Goal: Information Seeking & Learning: Learn about a topic

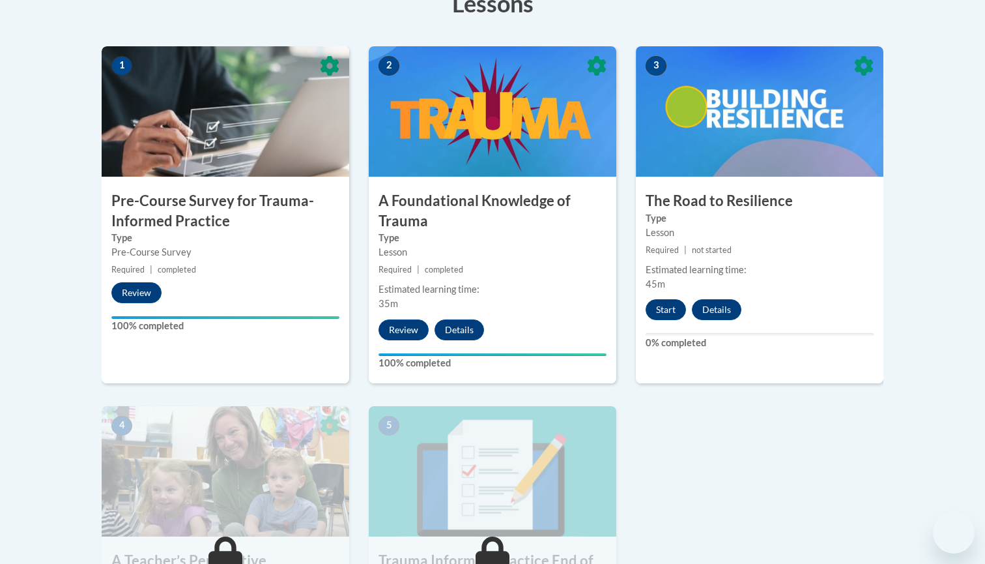
scroll to position [391, 0]
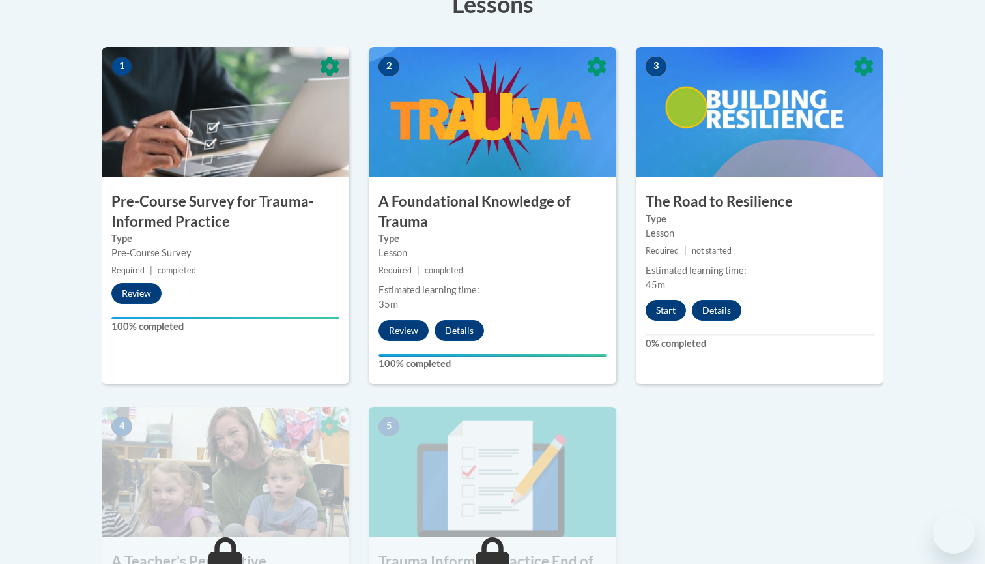
click at [668, 308] on button "Start" at bounding box center [666, 310] width 40 height 21
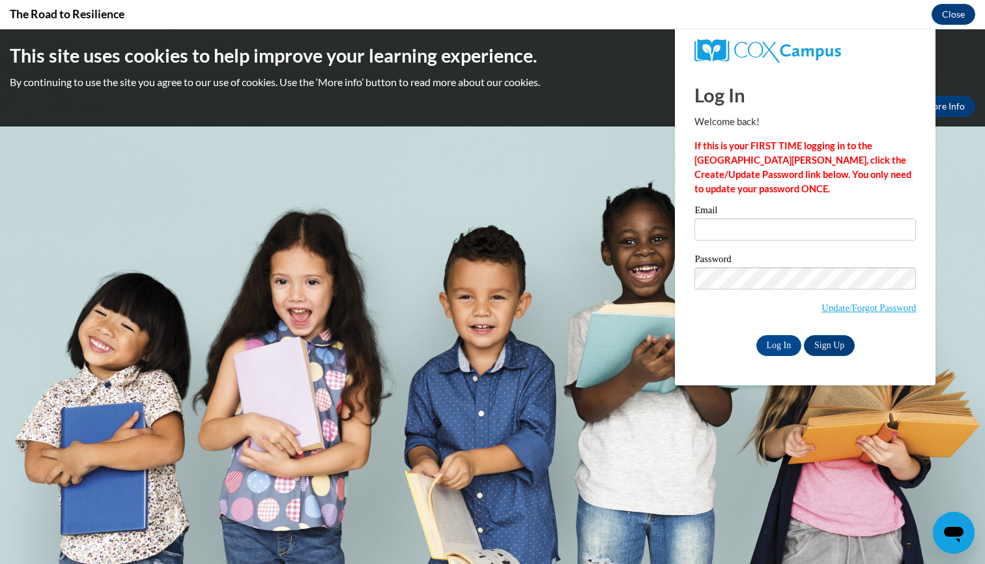
scroll to position [0, 0]
type input "[EMAIL_ADDRESS][DOMAIN_NAME]"
click at [778, 343] on input "Log In" at bounding box center [779, 345] width 46 height 21
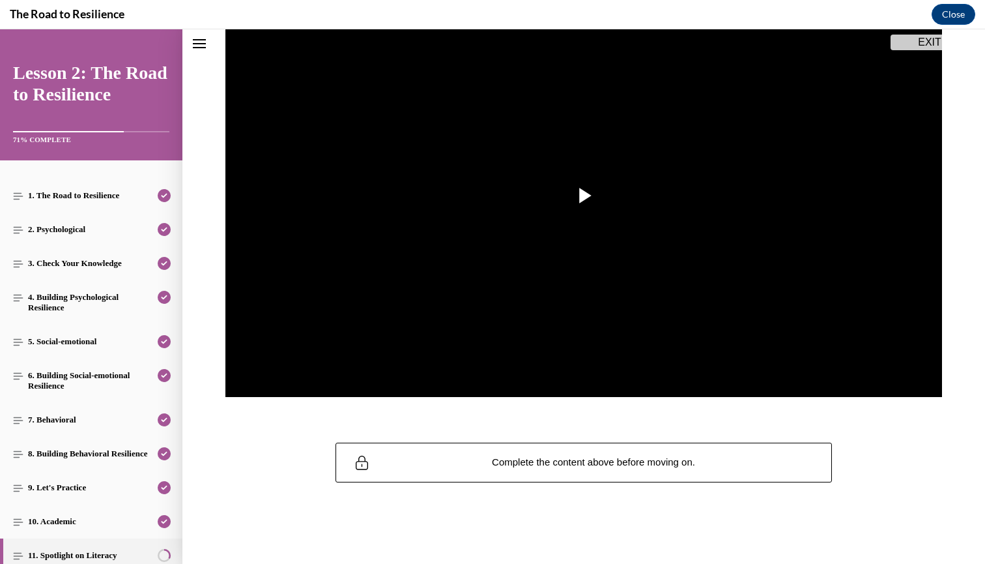
scroll to position [178, 0]
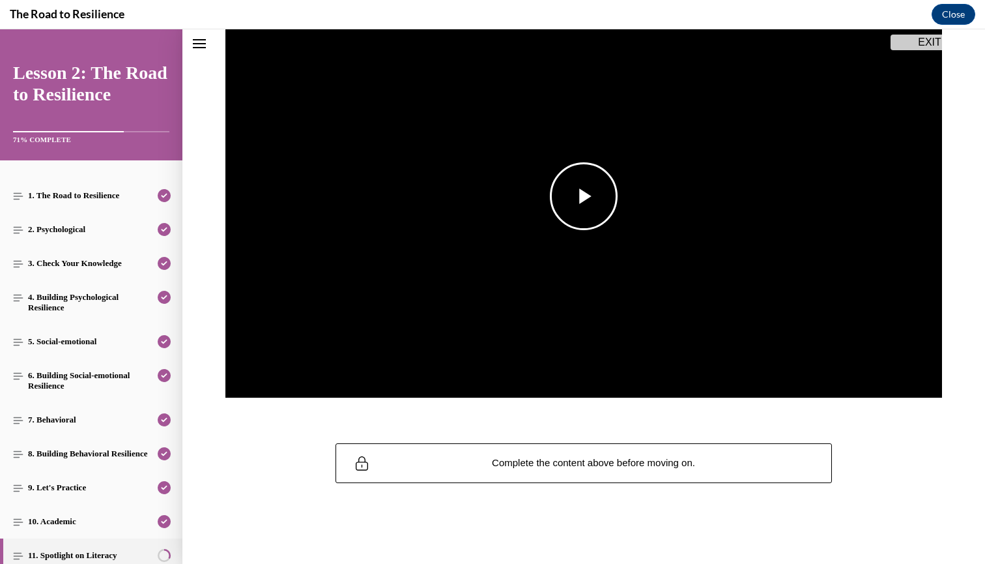
click at [584, 196] on span "Video player" at bounding box center [584, 196] width 0 height 0
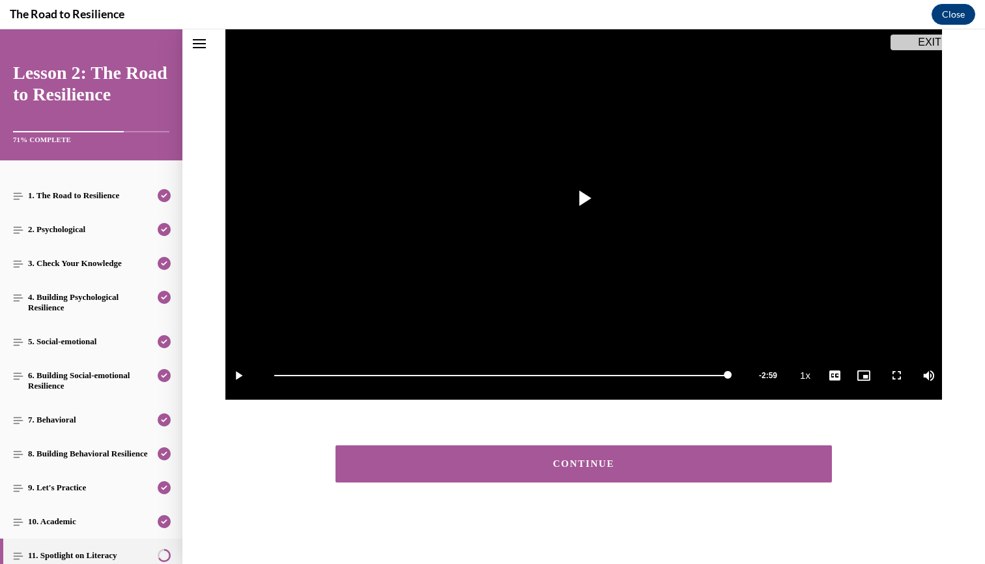
scroll to position [176, 0]
click at [594, 477] on button "CONTINUE" at bounding box center [584, 463] width 496 height 37
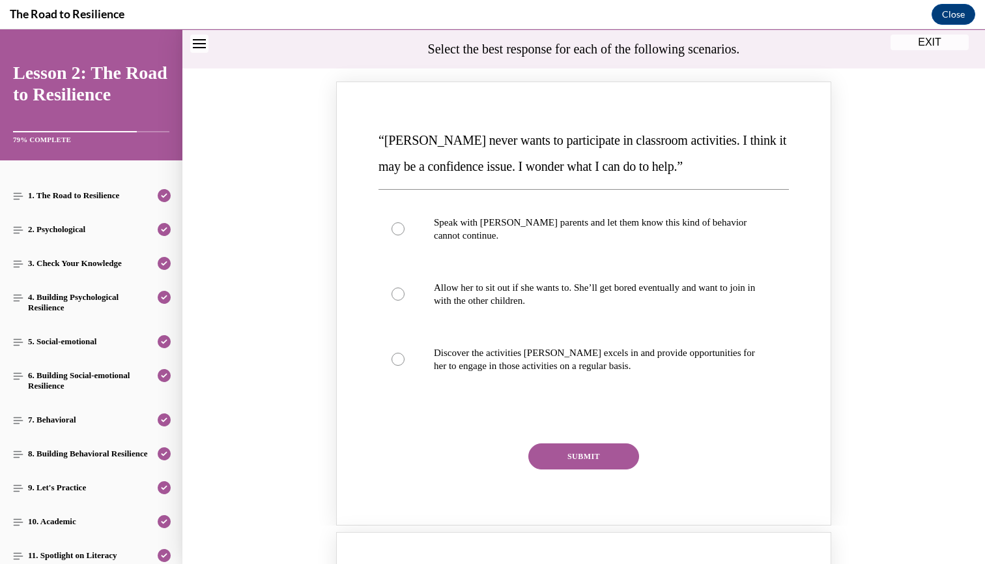
scroll to position [142, 0]
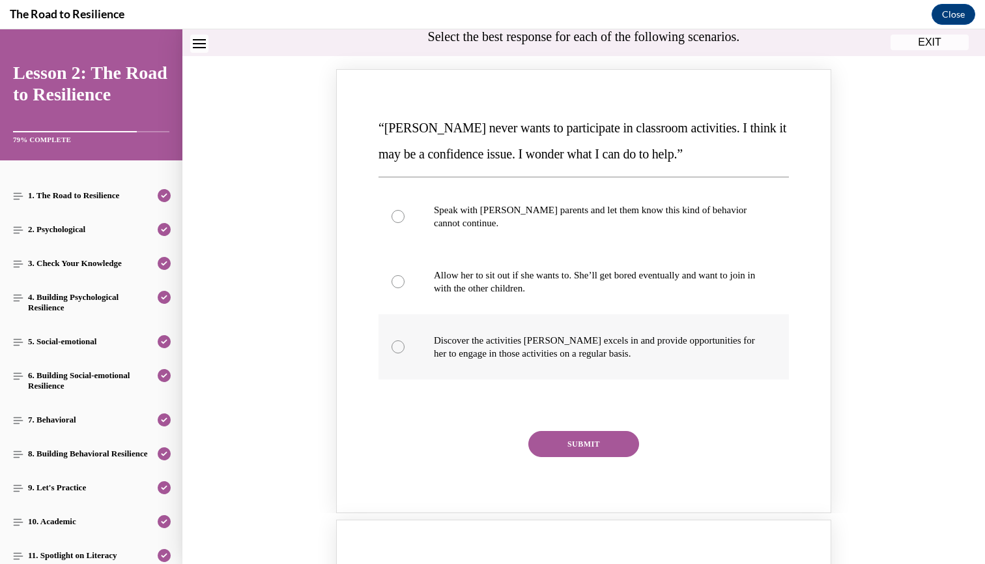
click at [682, 347] on p "Discover the activities [PERSON_NAME] excels in and provide opportunities for h…" at bounding box center [595, 347] width 323 height 26
click at [405, 347] on input "Discover the activities [PERSON_NAME] excels in and provide opportunities for h…" at bounding box center [398, 346] width 13 height 13
radio input "true"
click at [631, 438] on button "SUBMIT" at bounding box center [583, 444] width 111 height 26
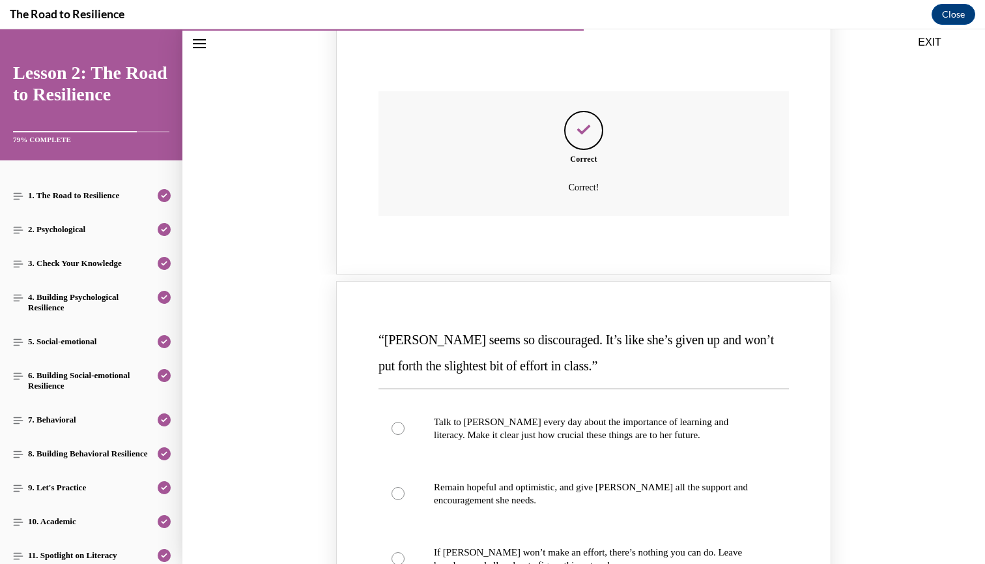
scroll to position [711, 0]
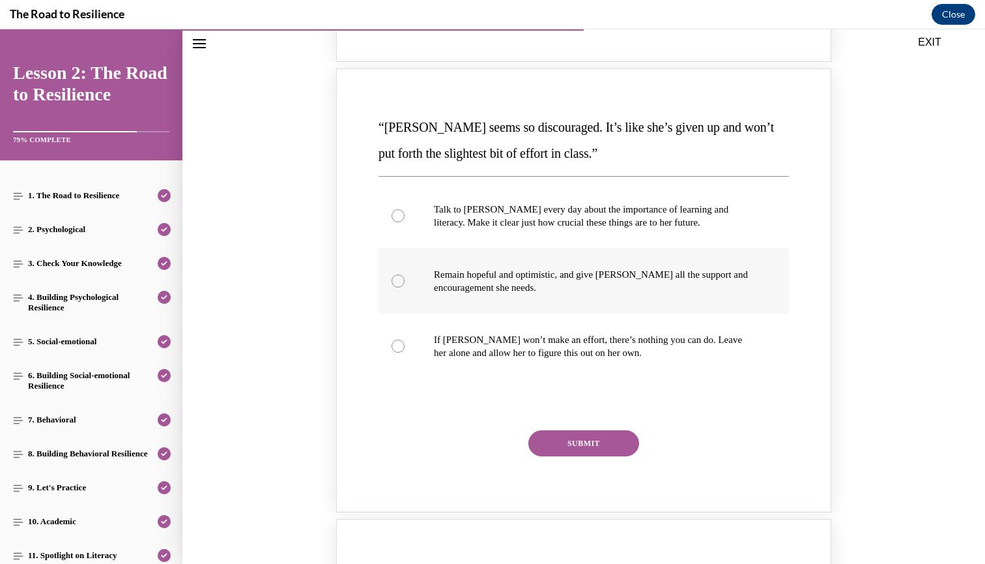
click at [609, 268] on p "Remain hopeful and optimistic, and give [PERSON_NAME] all the support and encou…" at bounding box center [595, 281] width 323 height 26
click at [405, 274] on input "Remain hopeful and optimistic, and give [PERSON_NAME] all the support and encou…" at bounding box center [398, 280] width 13 height 13
radio input "true"
click at [599, 430] on button "SUBMIT" at bounding box center [583, 443] width 111 height 26
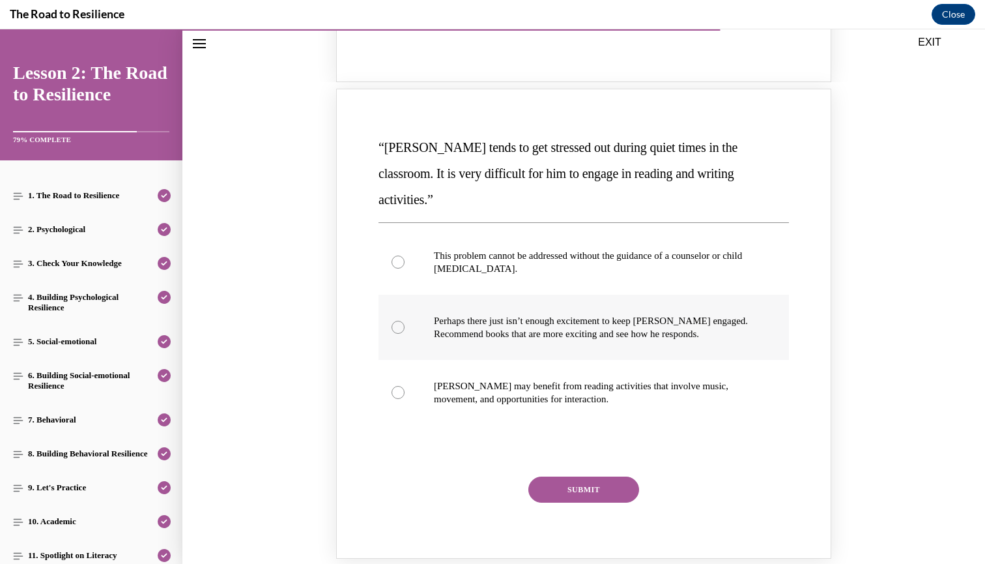
scroll to position [1254, 0]
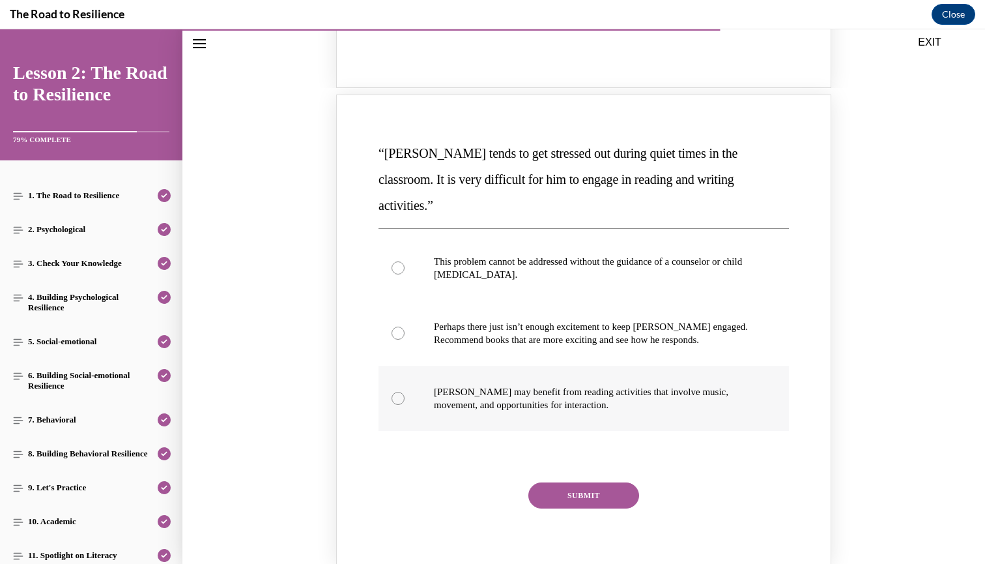
click at [643, 385] on p "[PERSON_NAME] may benefit from reading activities that involve music, movement,…" at bounding box center [595, 398] width 323 height 26
click at [405, 392] on input "[PERSON_NAME] may benefit from reading activities that involve music, movement,…" at bounding box center [398, 398] width 13 height 13
radio input "true"
click at [592, 482] on button "SUBMIT" at bounding box center [583, 495] width 111 height 26
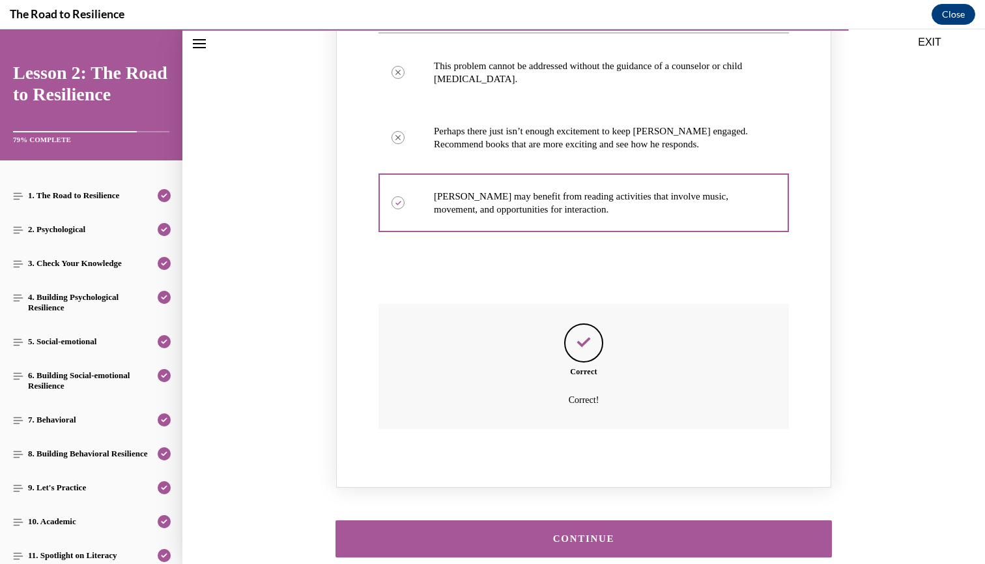
scroll to position [1448, 0]
click at [571, 534] on div "CONTINUE" at bounding box center [584, 539] width 456 height 10
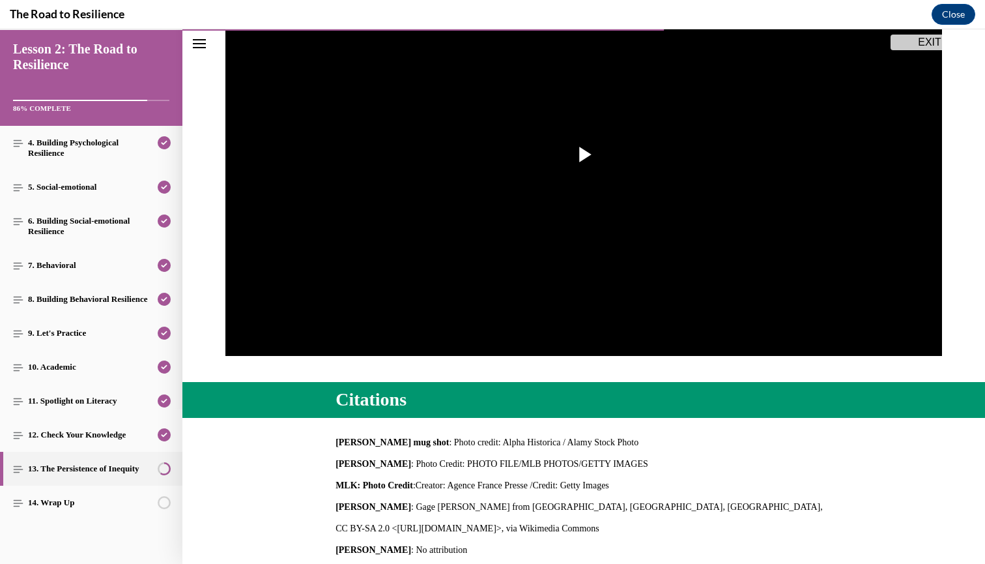
scroll to position [57, 0]
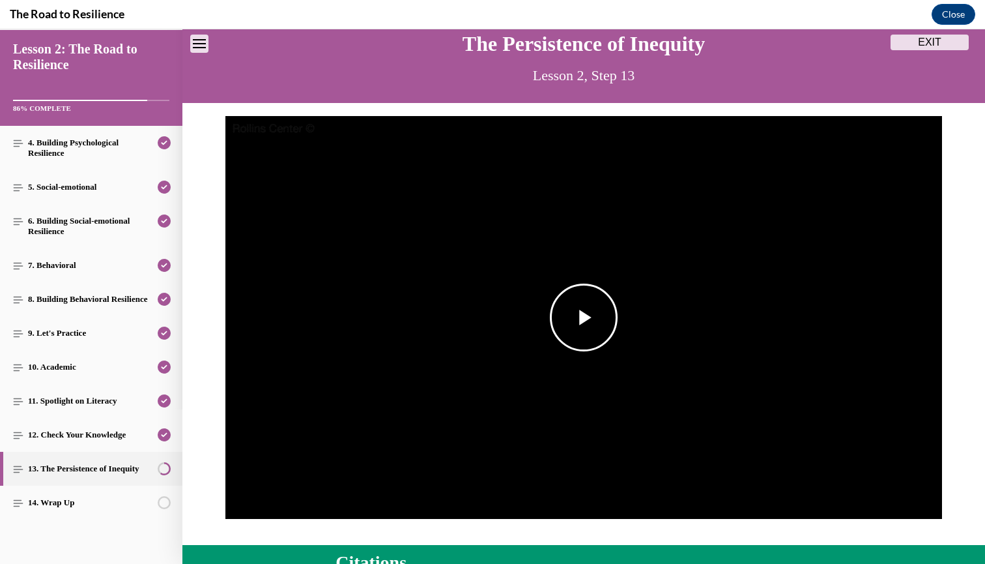
click at [584, 317] on span "Video player" at bounding box center [584, 317] width 0 height 0
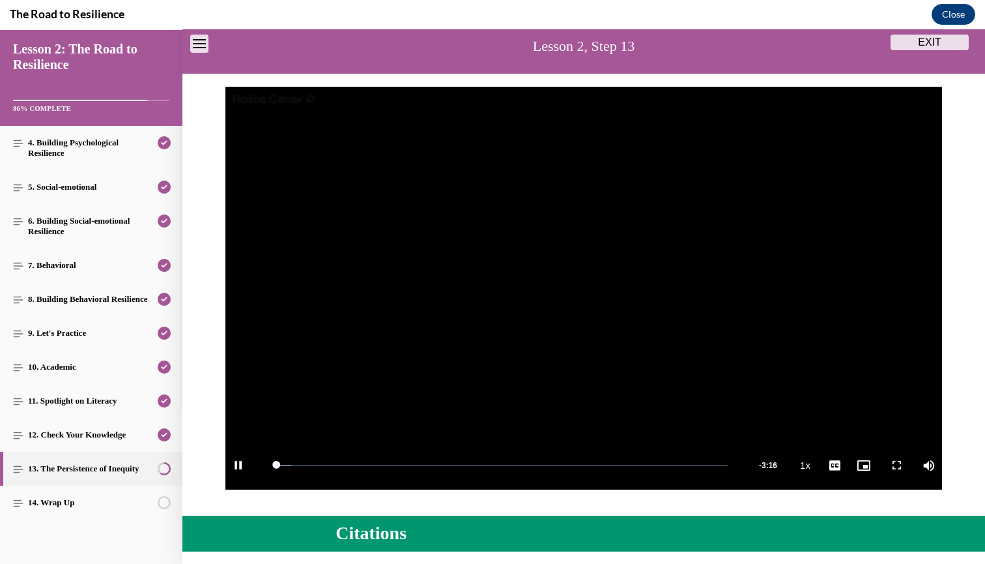
scroll to position [91, 0]
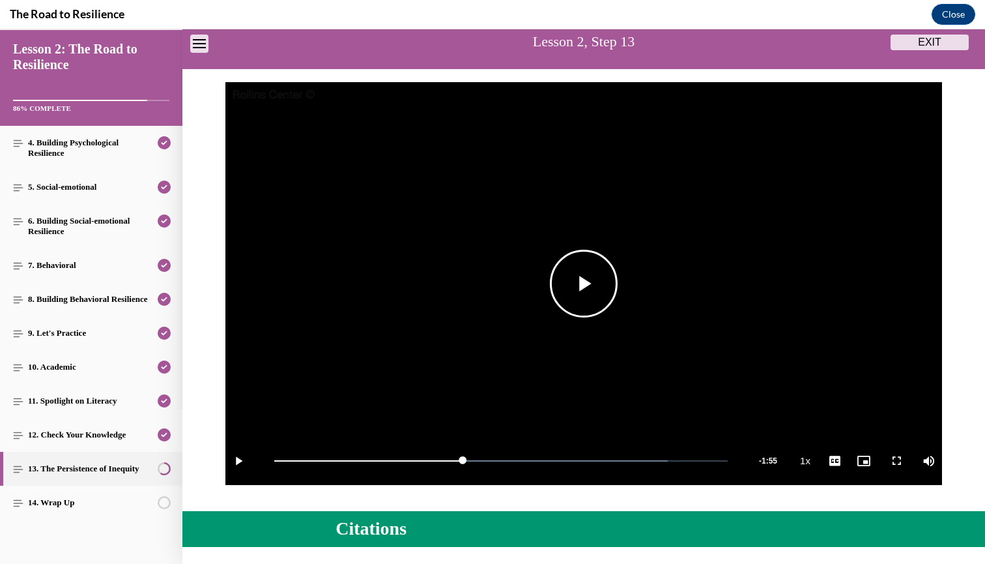
click at [584, 283] on span "Video player" at bounding box center [584, 283] width 0 height 0
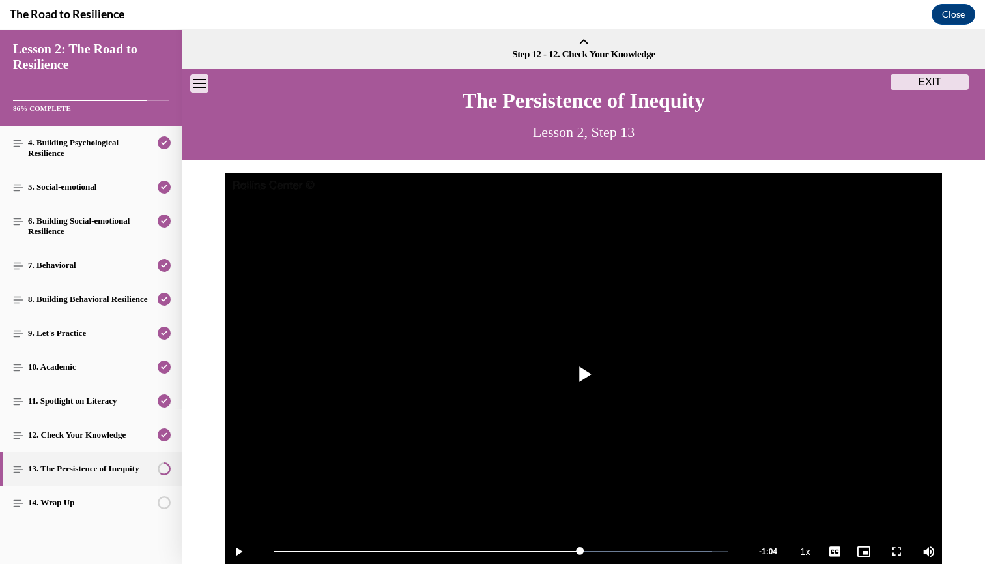
scroll to position [0, 0]
click at [584, 374] on span "Video player" at bounding box center [584, 374] width 0 height 0
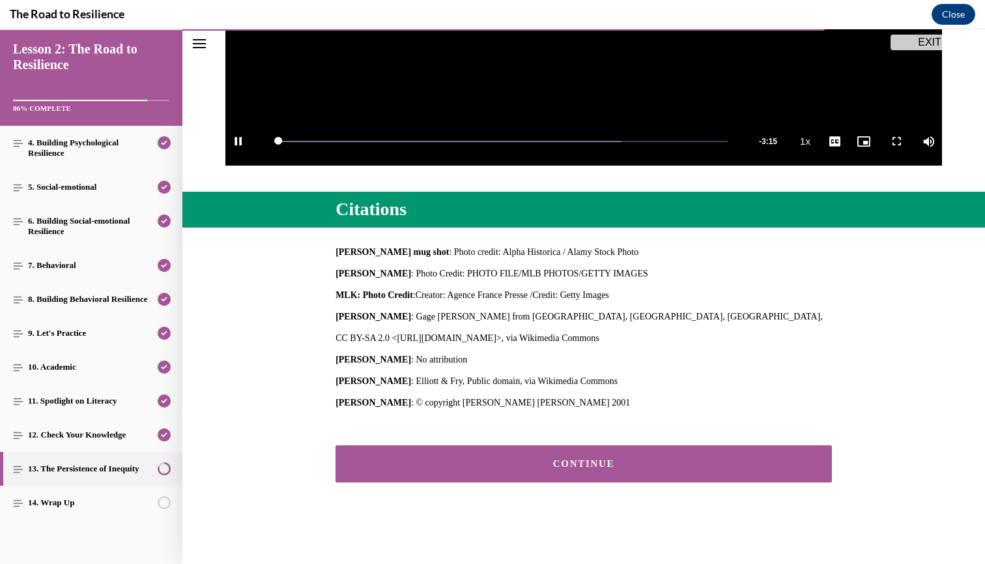
scroll to position [409, 0]
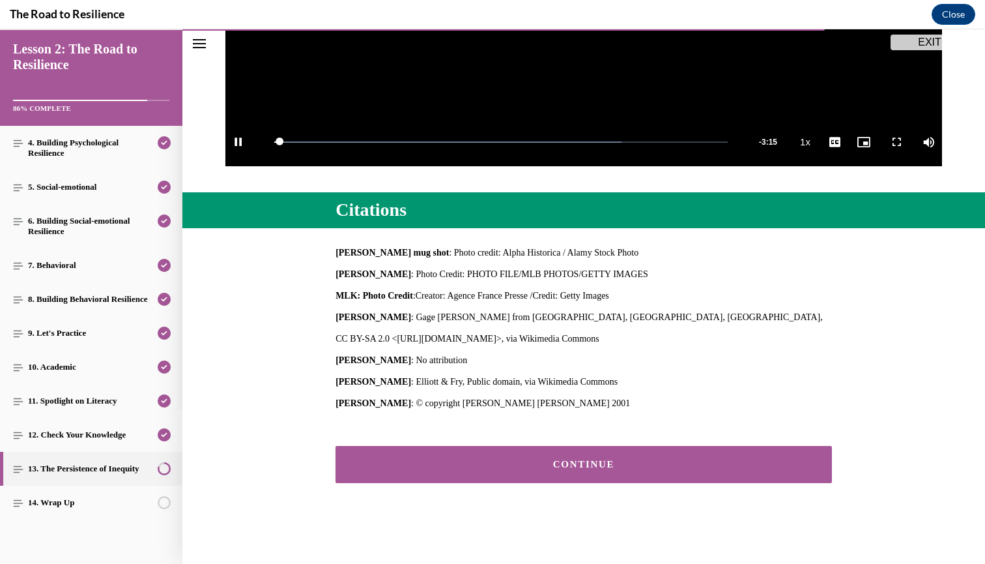
click at [557, 446] on button "CONTINUE" at bounding box center [584, 464] width 496 height 37
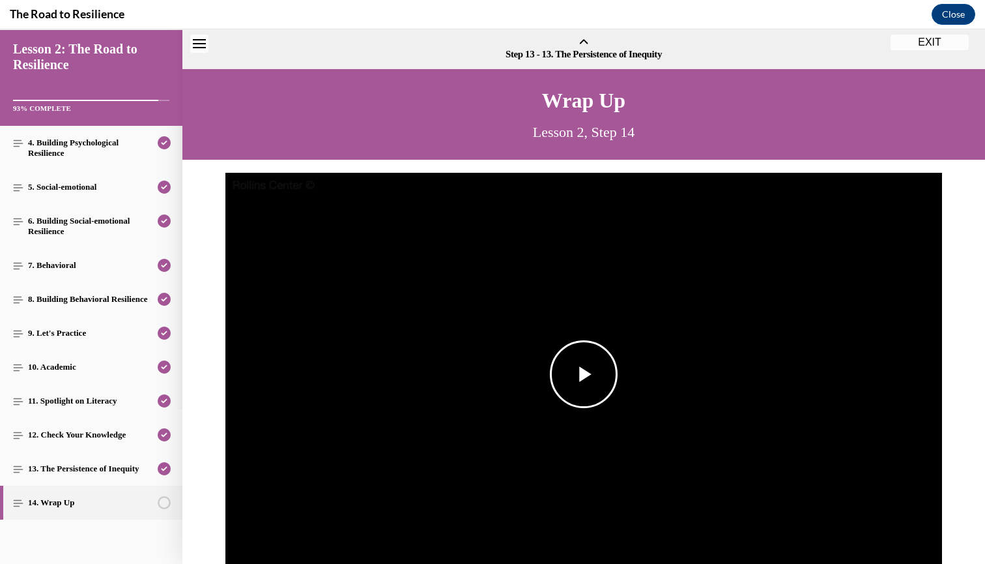
scroll to position [40, 0]
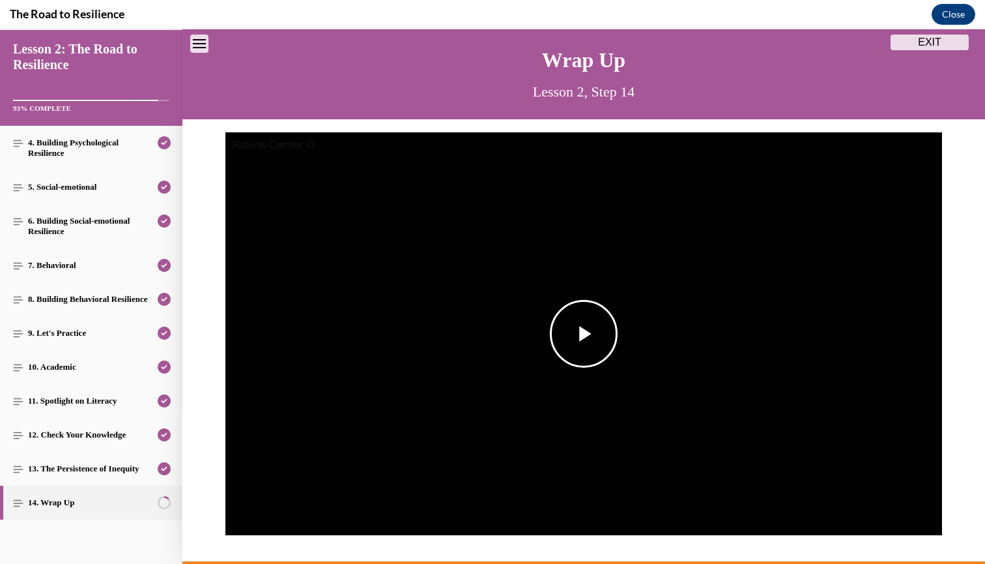
click at [584, 334] on span "Video player" at bounding box center [584, 334] width 0 height 0
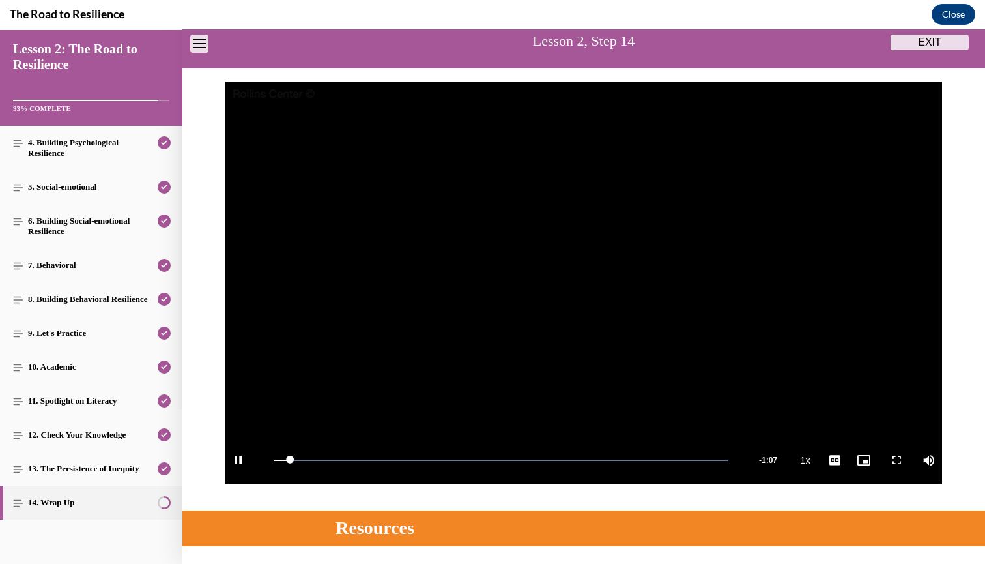
scroll to position [91, 0]
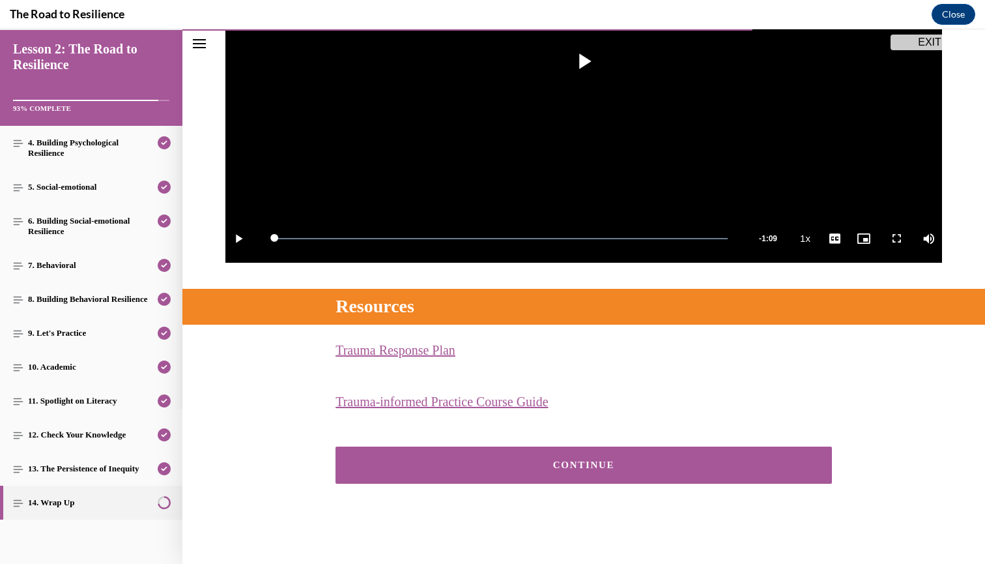
click at [560, 465] on div "CONTINUE" at bounding box center [584, 465] width 456 height 10
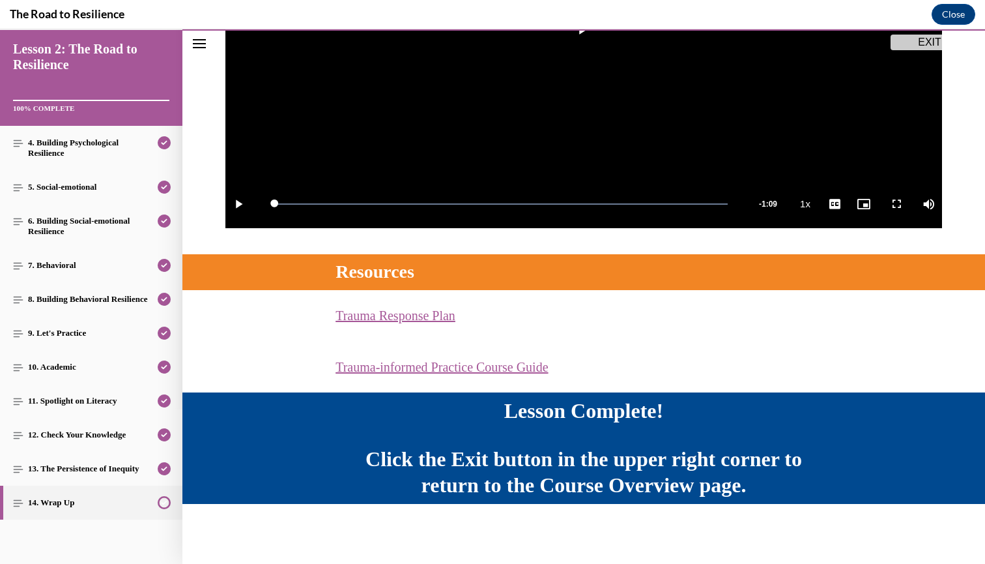
scroll to position [347, 0]
click at [936, 37] on button "EXIT" at bounding box center [930, 43] width 78 height 16
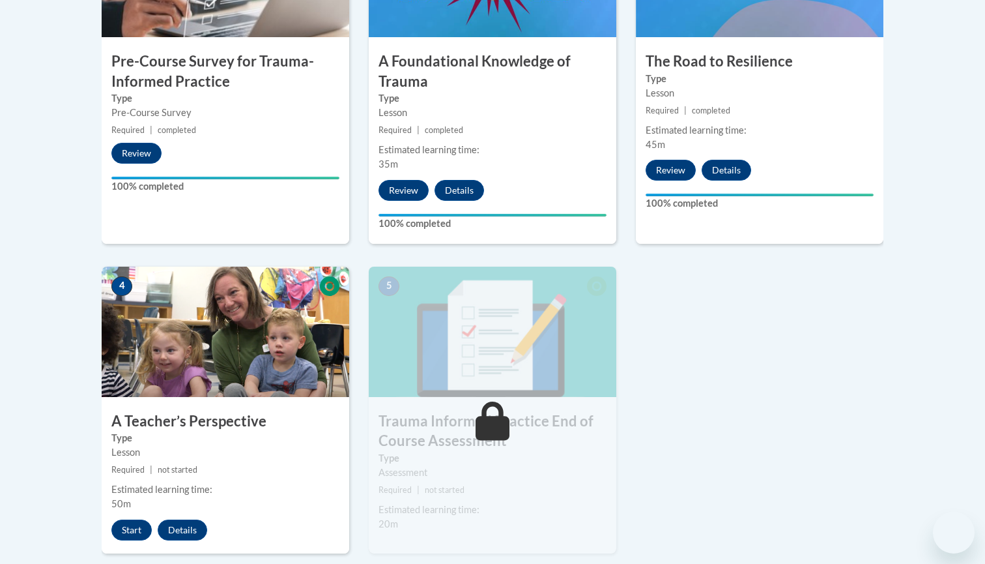
scroll to position [587, 0]
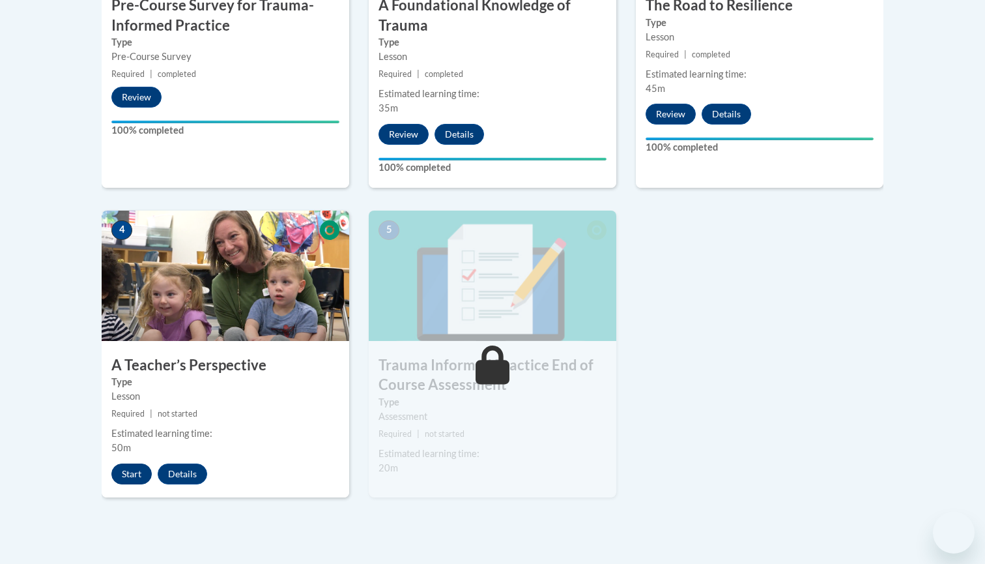
click at [136, 466] on button "Start" at bounding box center [131, 473] width 40 height 21
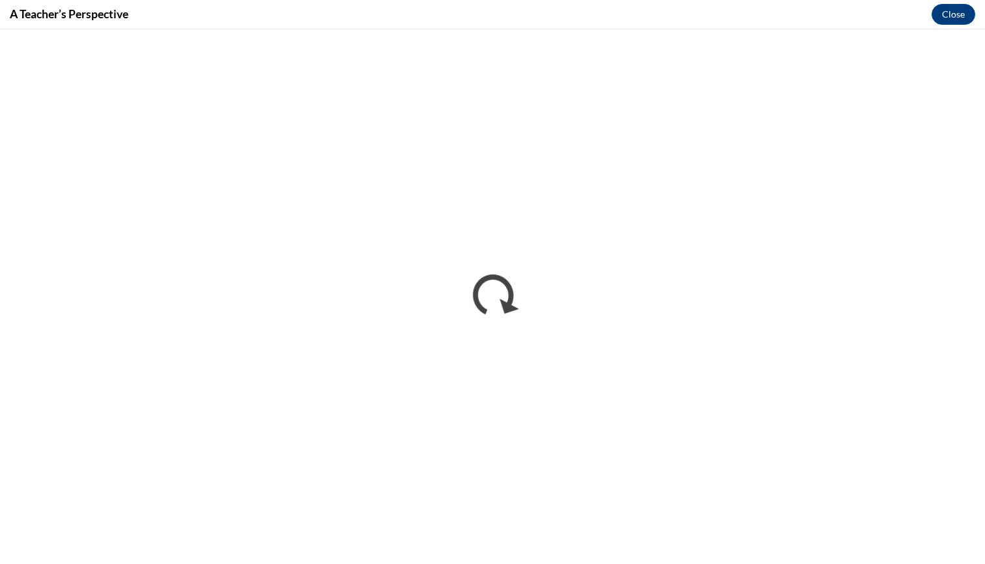
scroll to position [0, 0]
